Goal: Browse casually

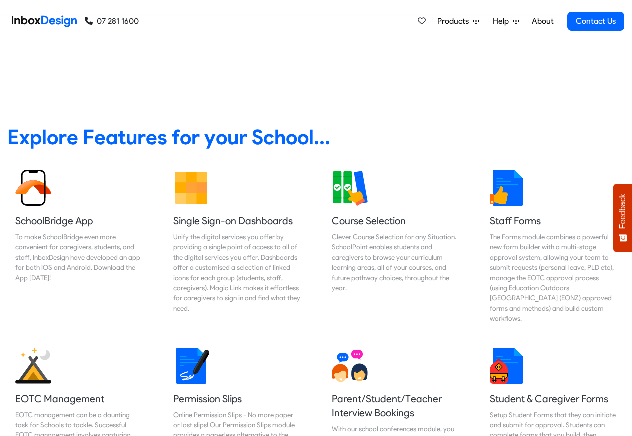
scroll to position [359, 0]
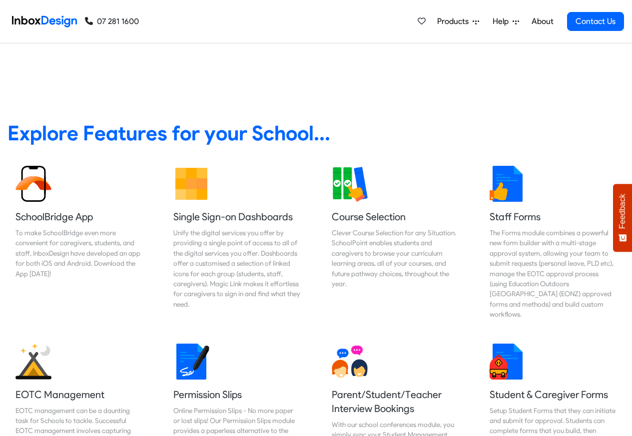
checkbox input "true"
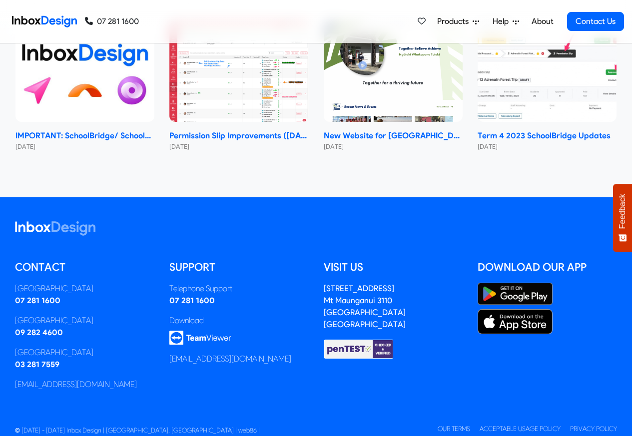
checkbox input "true"
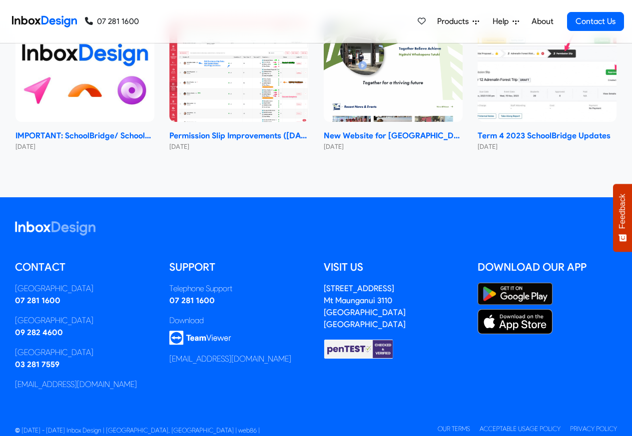
checkbox input "true"
